Goal: Navigation & Orientation: Find specific page/section

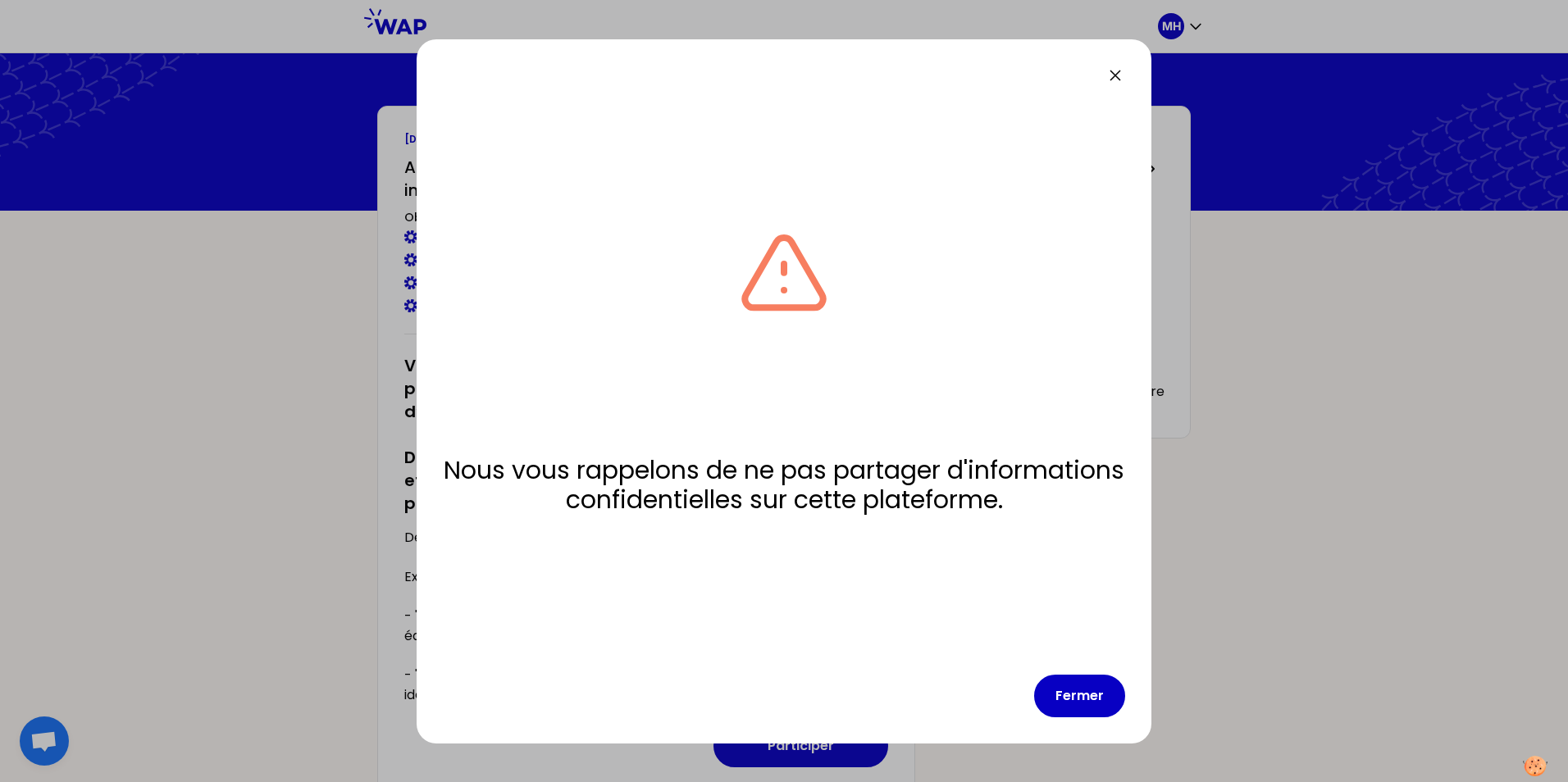
click at [1116, 79] on icon at bounding box center [1115, 75] width 20 height 20
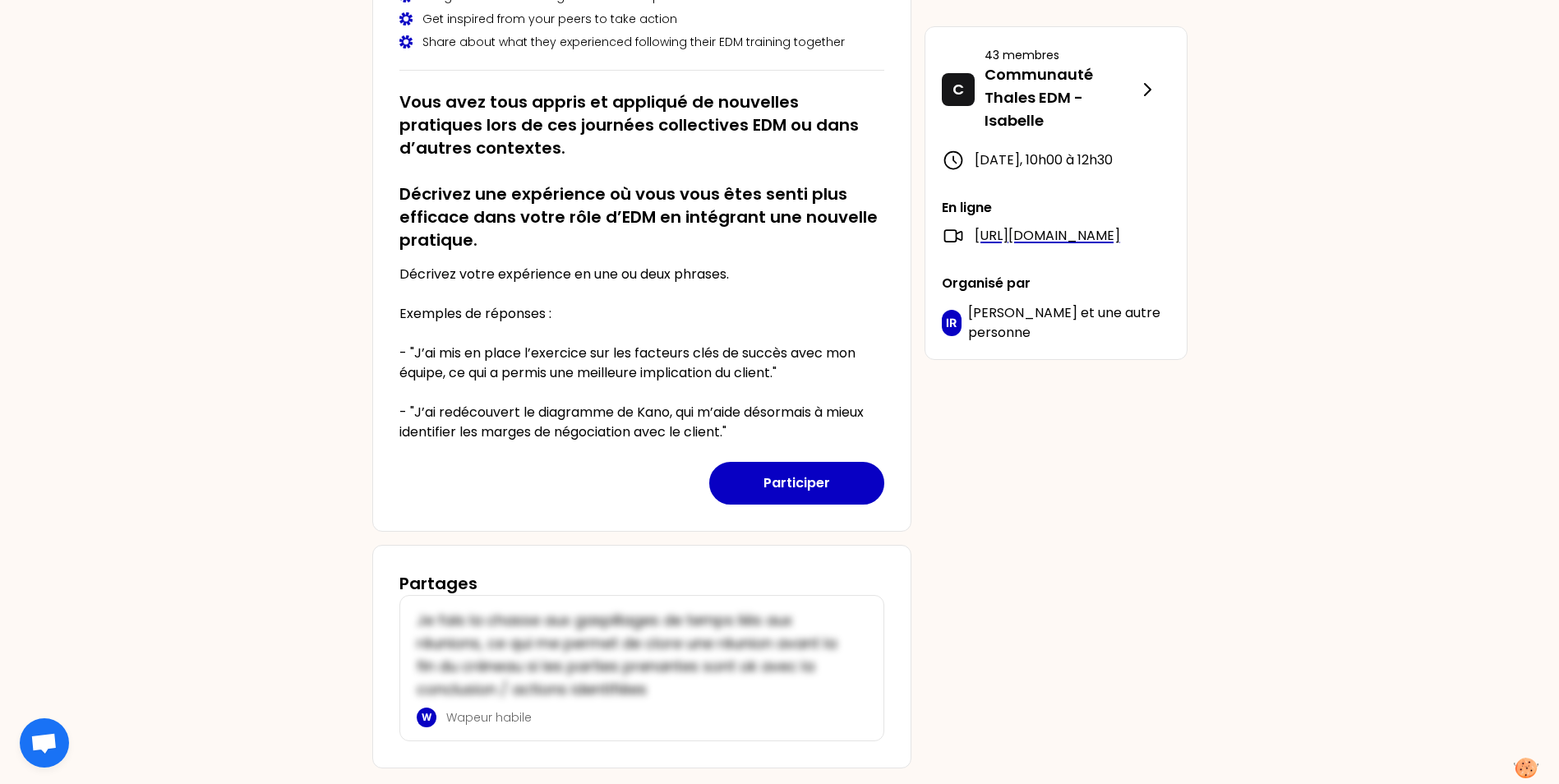
scroll to position [302, 0]
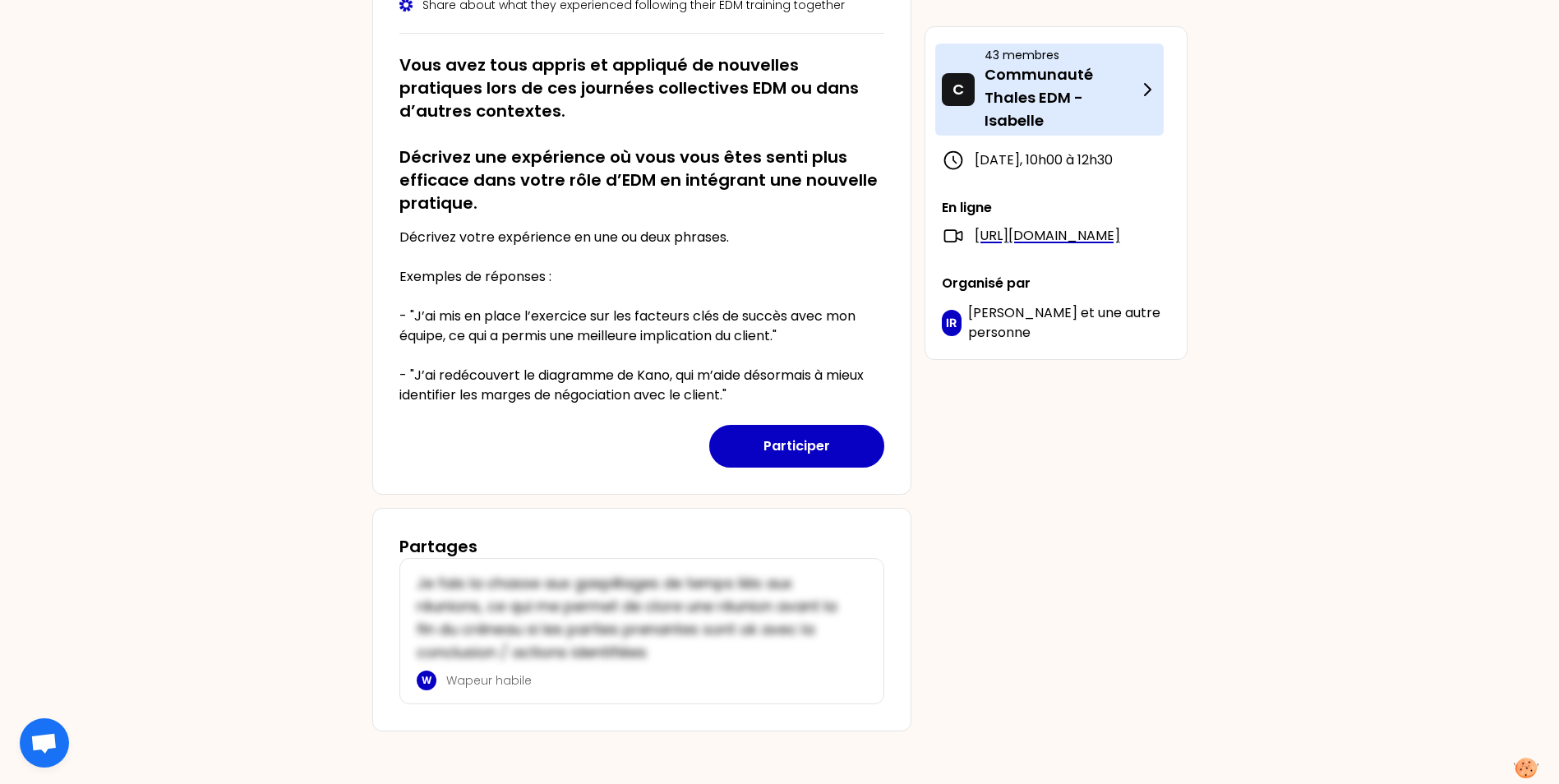
click at [1089, 48] on p "43 membres" at bounding box center [1061, 55] width 153 height 16
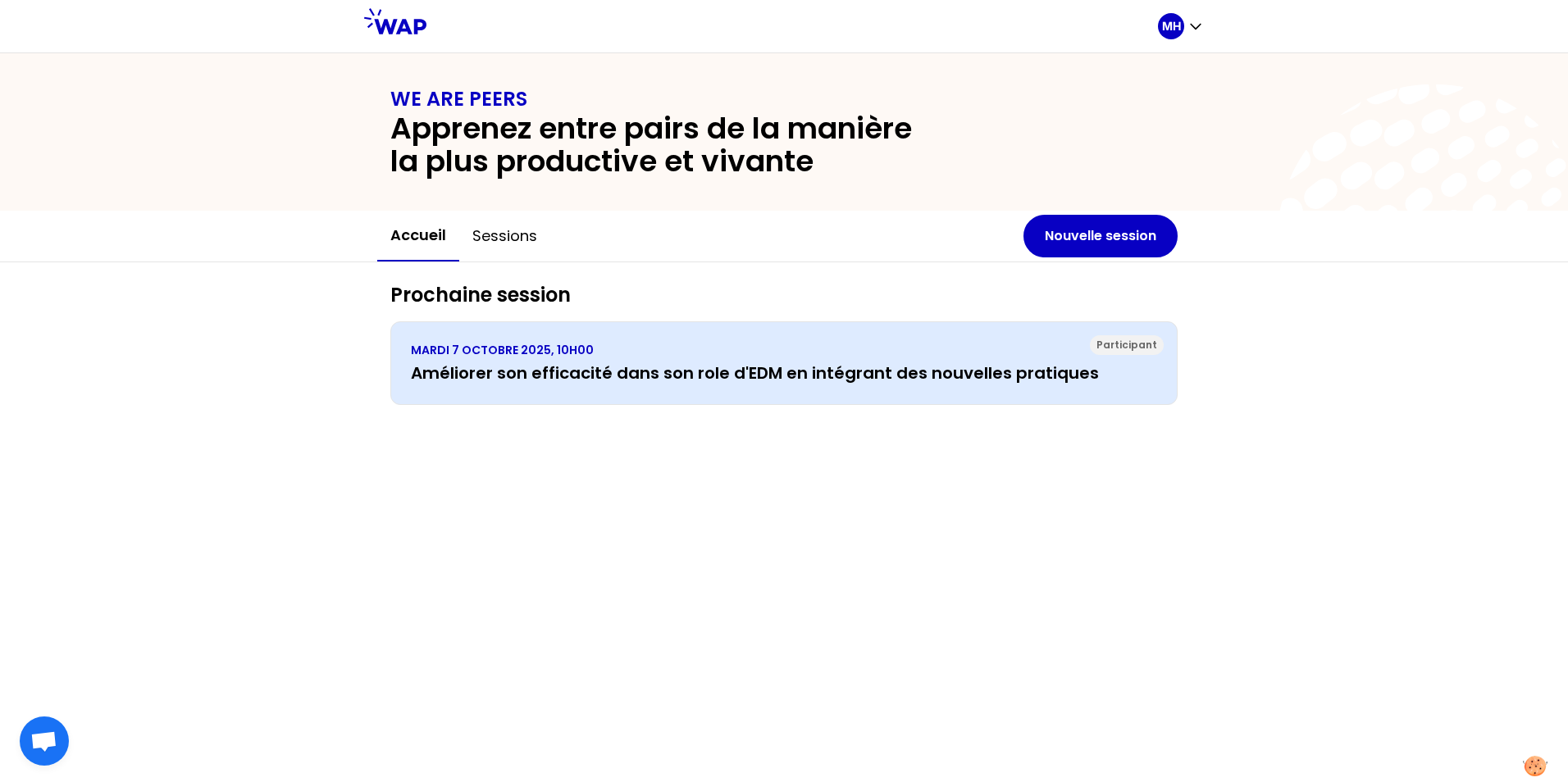
click at [819, 358] on div "[DATE] 10H00 Améliorer son efficacité dans son role d'EDM en intégrant des nouv…" at bounding box center [784, 363] width 747 height 43
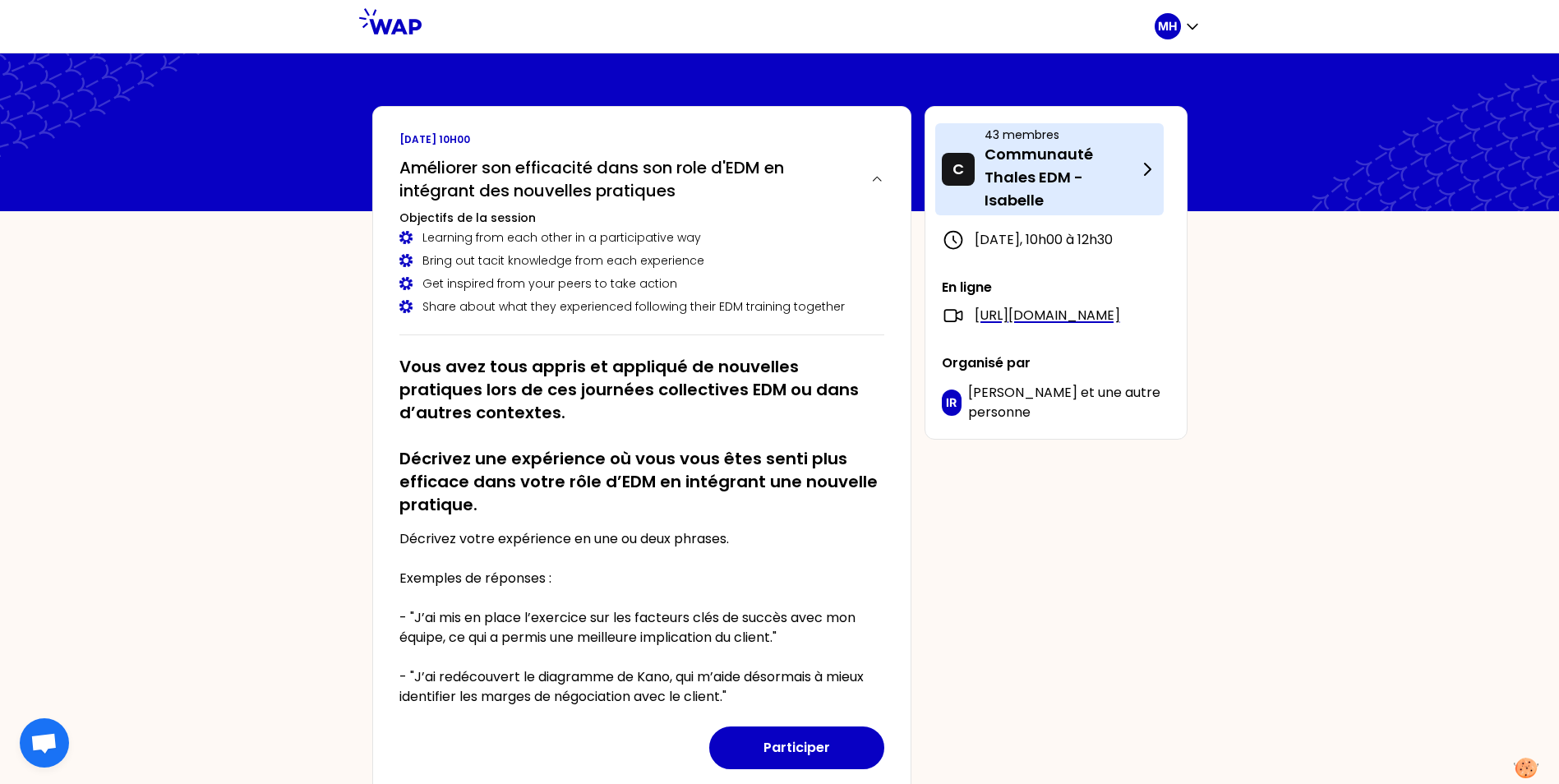
click at [1136, 158] on p "Communauté Thales EDM - Isabelle" at bounding box center [1061, 178] width 153 height 69
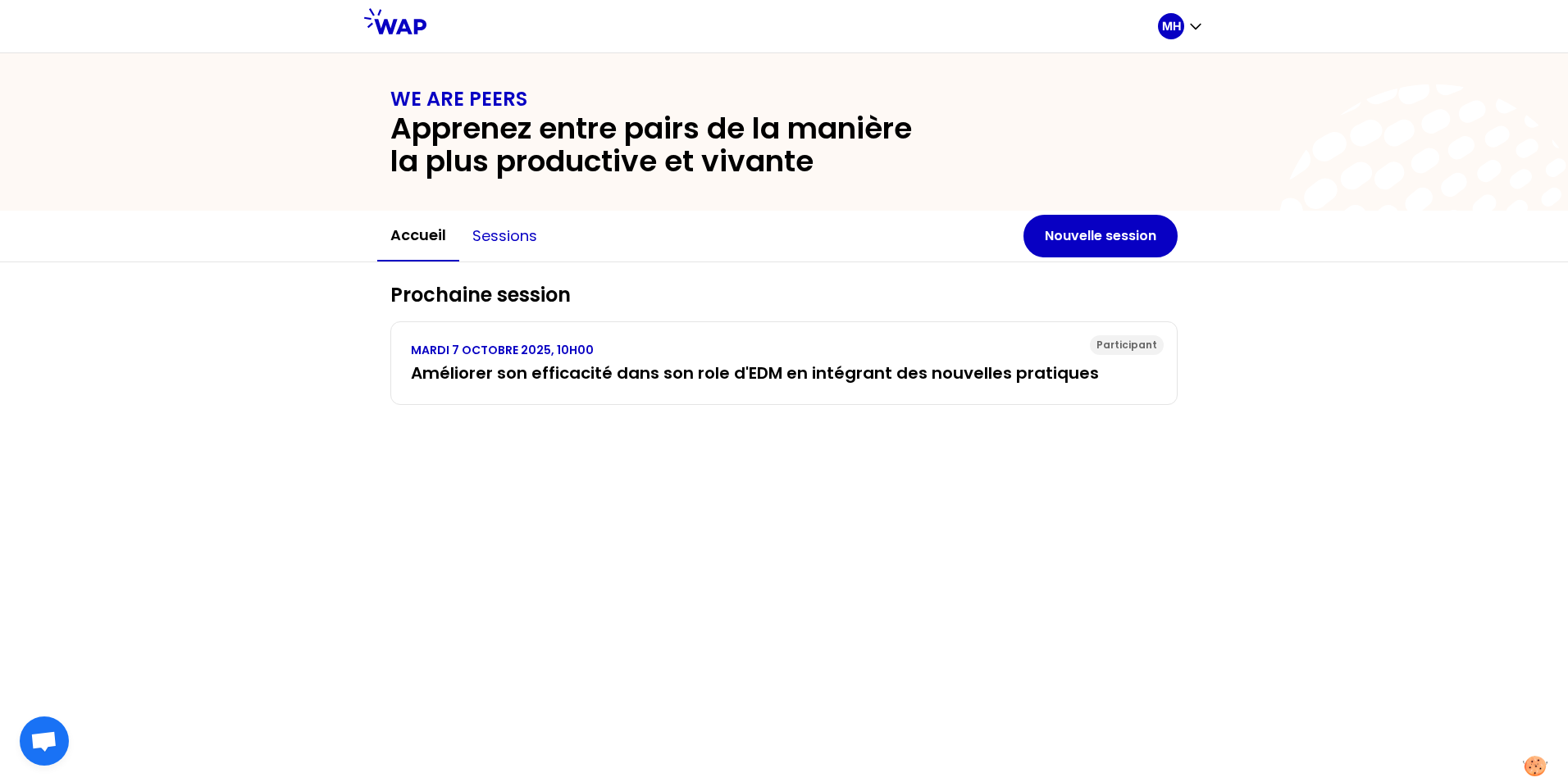
click at [493, 237] on button "Sessions" at bounding box center [505, 236] width 91 height 49
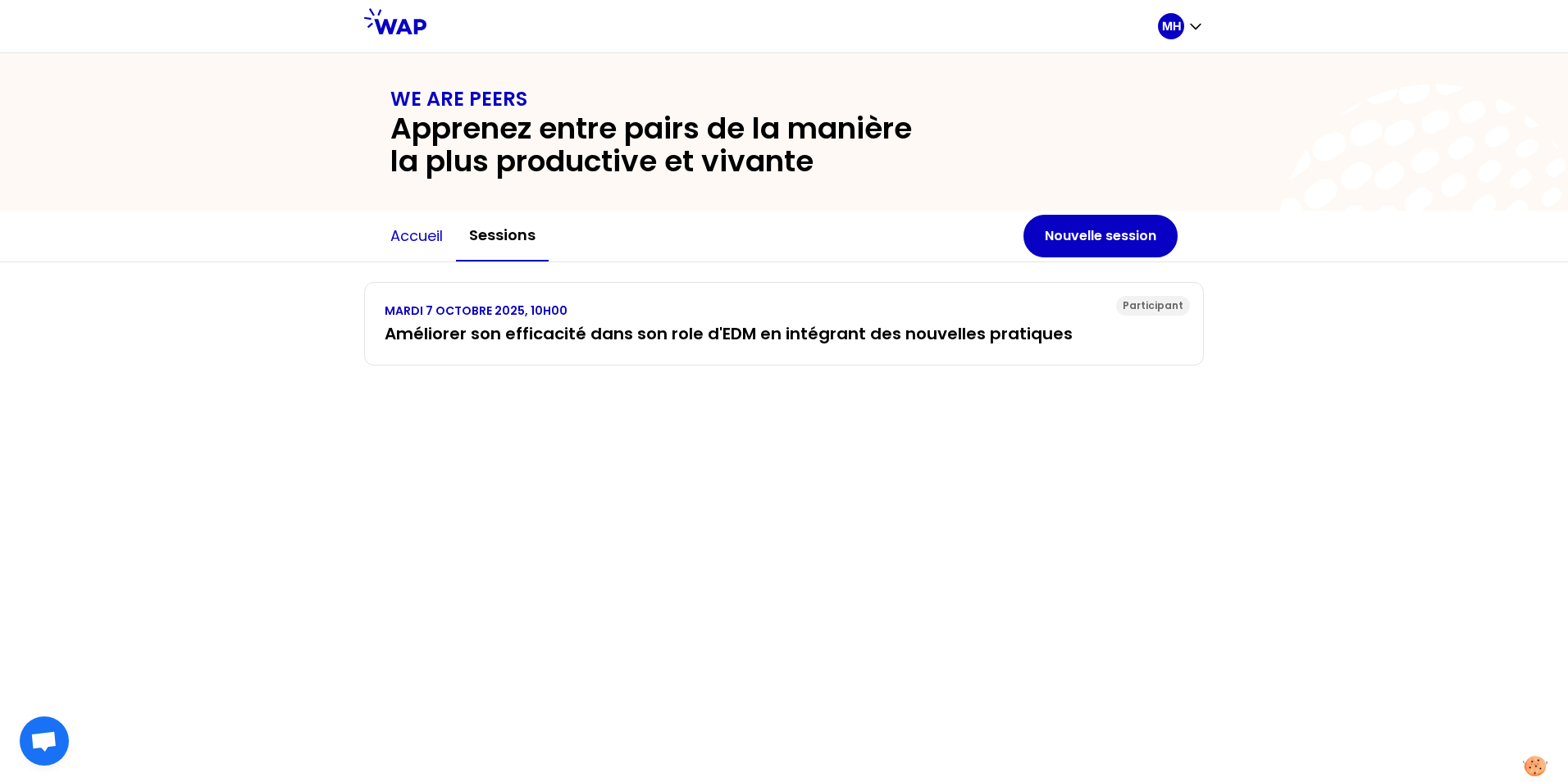
click at [416, 235] on button "Accueil" at bounding box center [417, 236] width 79 height 49
